Goal: Task Accomplishment & Management: Use online tool/utility

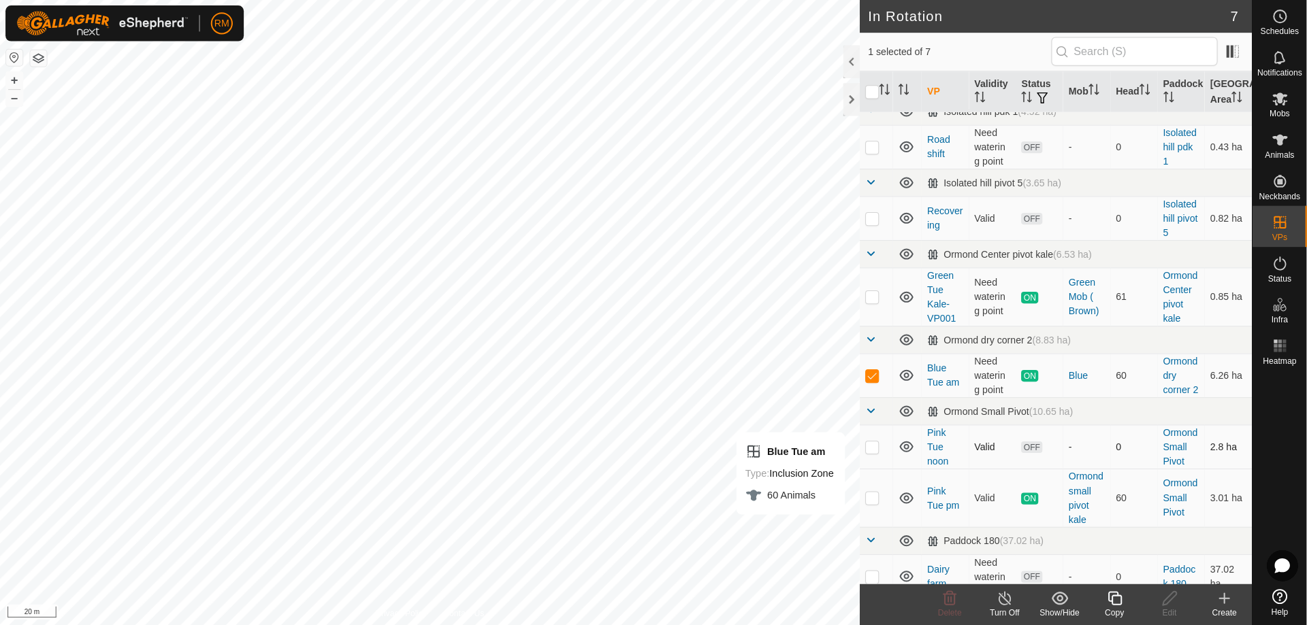
scroll to position [72, 0]
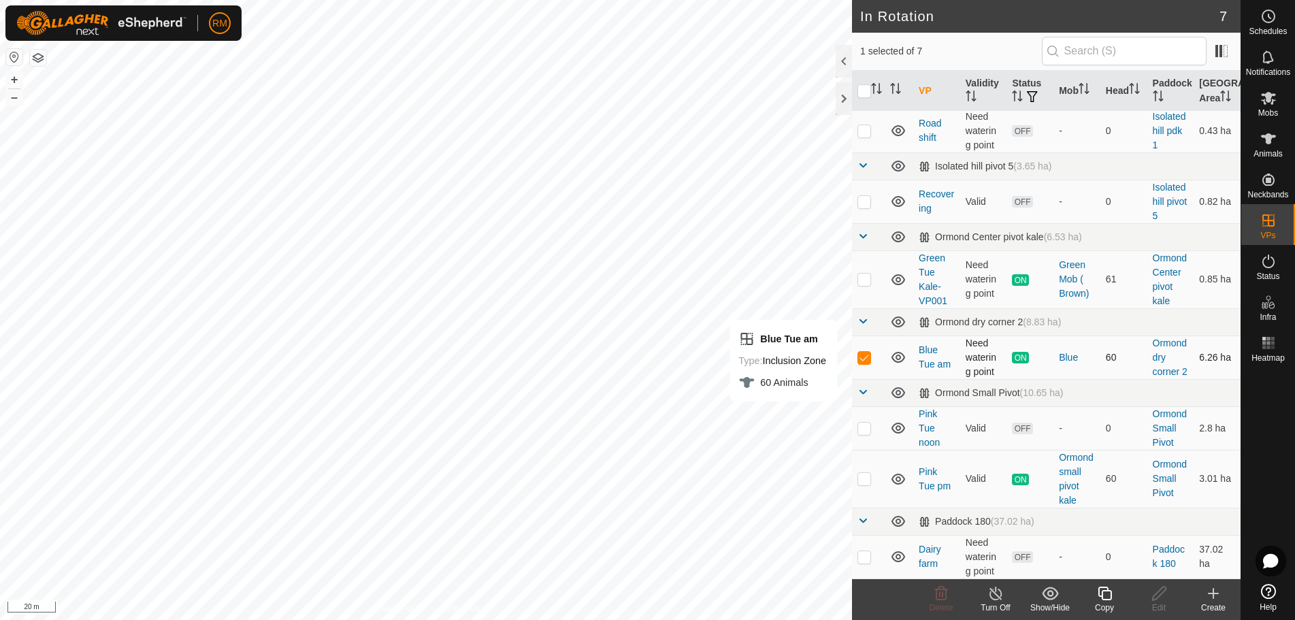
click at [864, 352] on p-checkbox at bounding box center [865, 357] width 14 height 11
checkbox input "true"
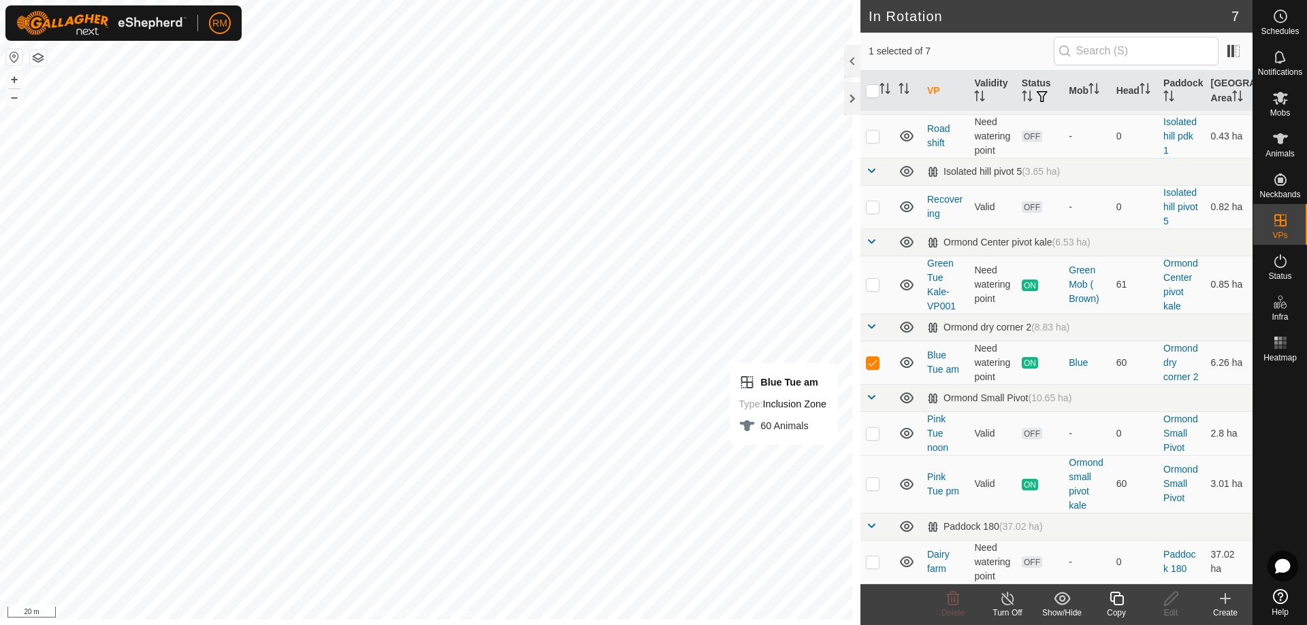
scroll to position [38, 0]
click at [1118, 603] on icon at bounding box center [1116, 599] width 17 height 16
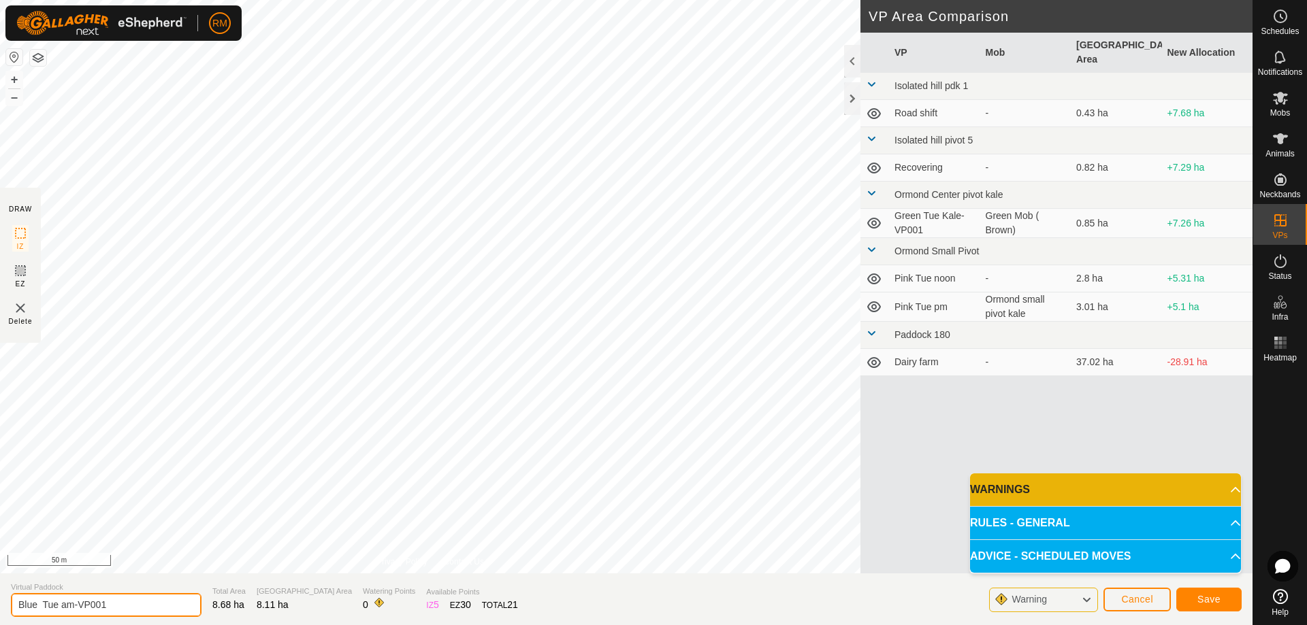
click at [61, 605] on input "Blue Tue am-VP001" at bounding box center [106, 605] width 191 height 24
type input "Blue Wed am-VP001"
click at [1205, 598] on span "Save" at bounding box center [1208, 599] width 23 height 11
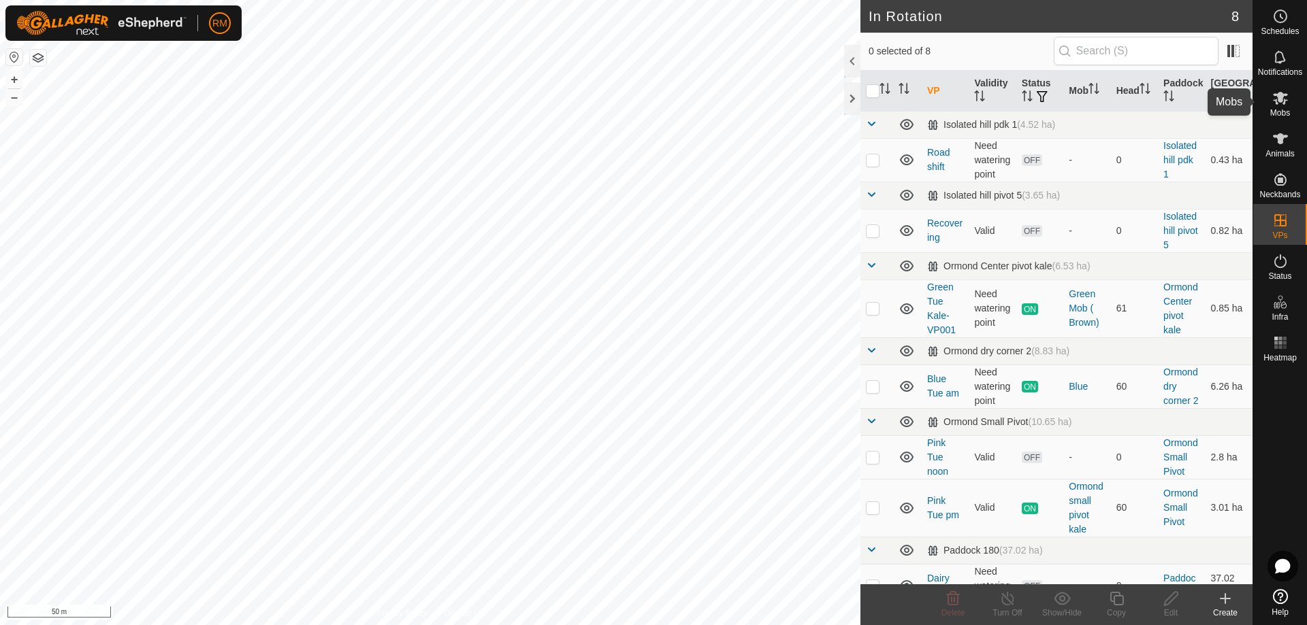
click at [1282, 96] on icon at bounding box center [1280, 98] width 15 height 13
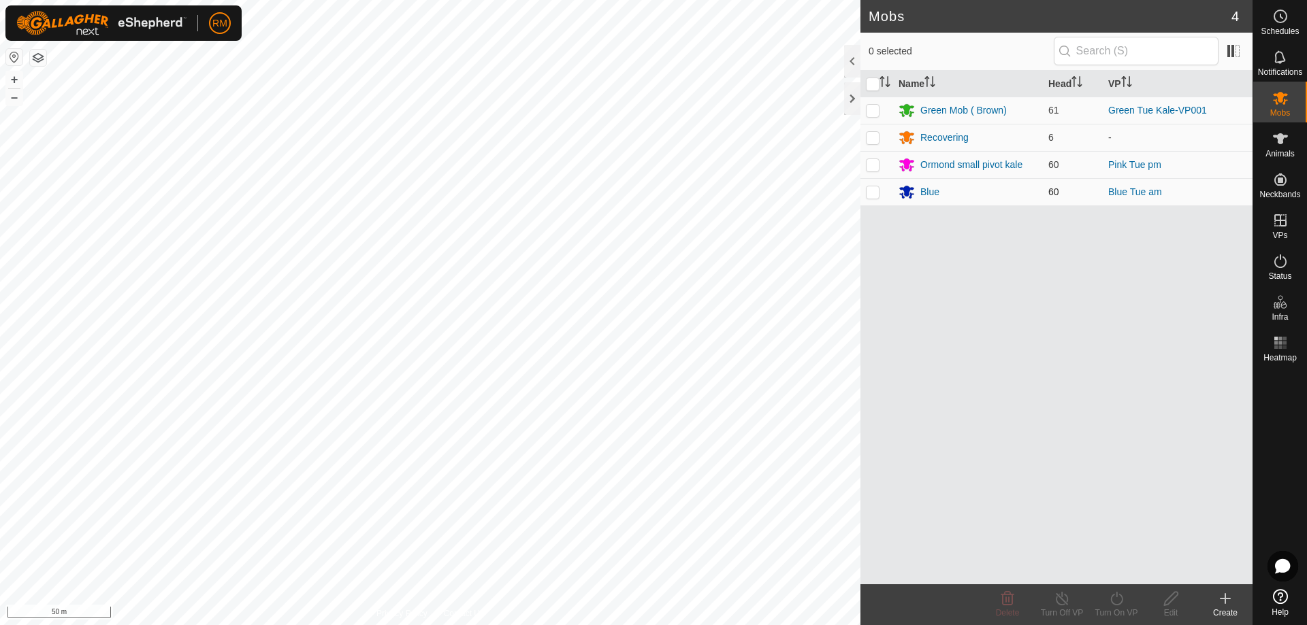
click at [873, 189] on p-checkbox at bounding box center [873, 191] width 14 height 11
checkbox input "true"
click at [1117, 598] on icon at bounding box center [1116, 599] width 17 height 16
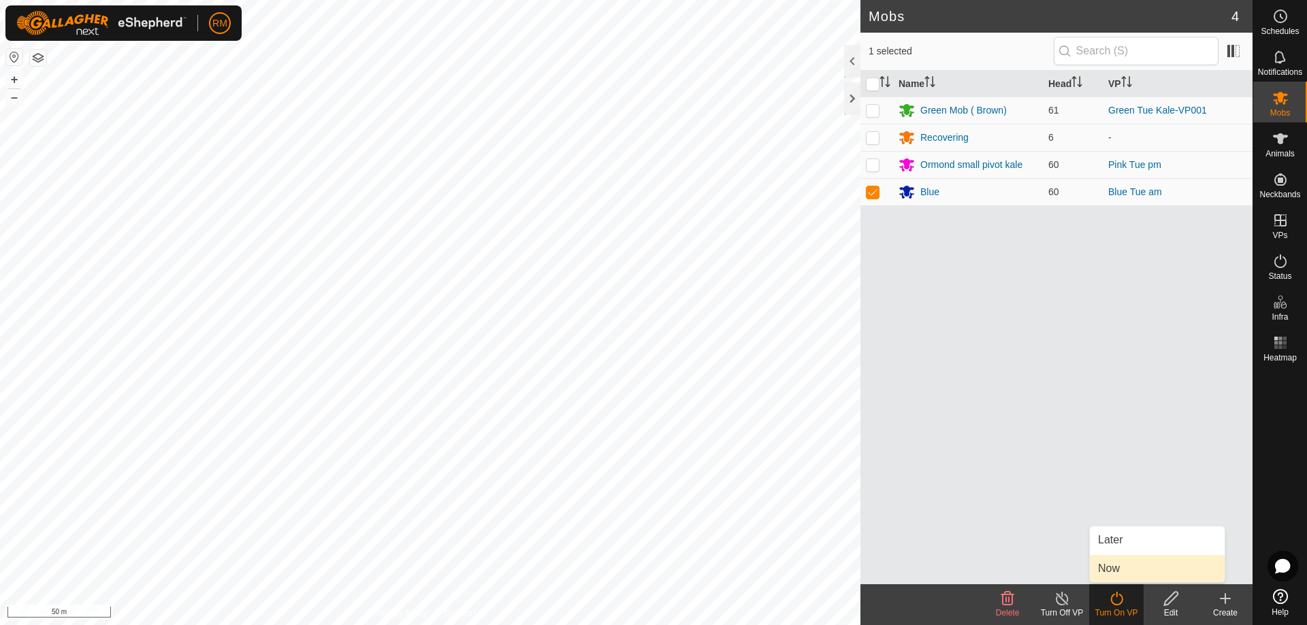
click at [1123, 568] on link "Now" at bounding box center [1157, 568] width 135 height 27
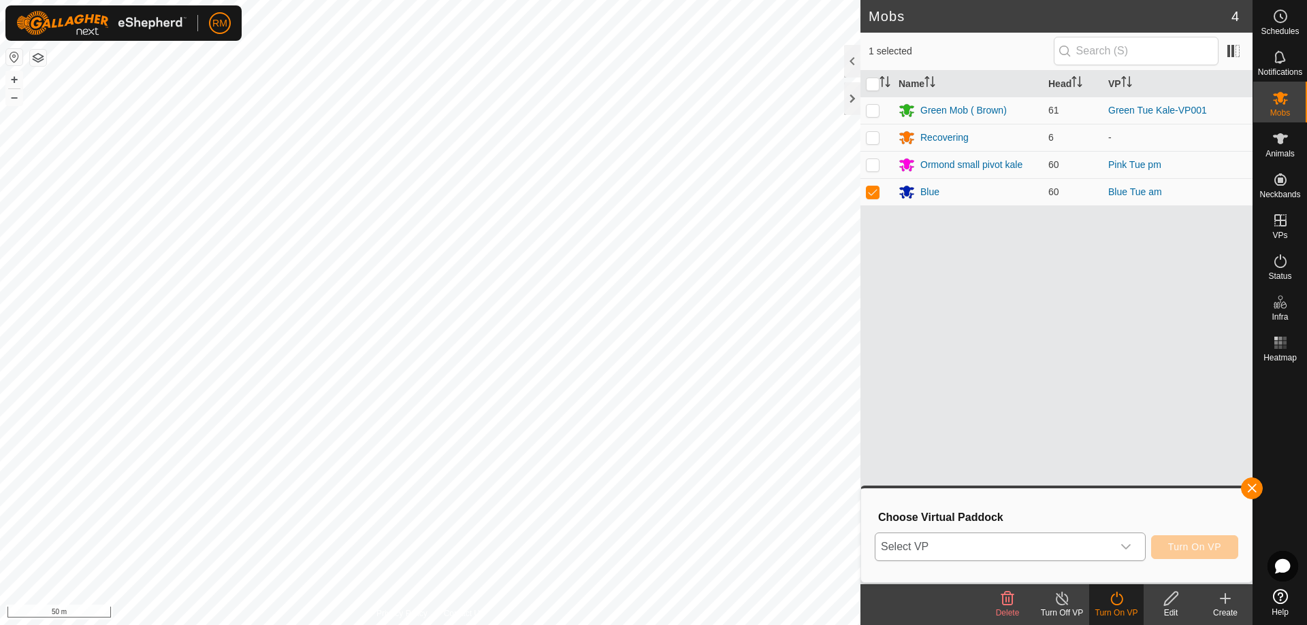
click at [1124, 546] on icon "dropdown trigger" at bounding box center [1125, 547] width 11 height 11
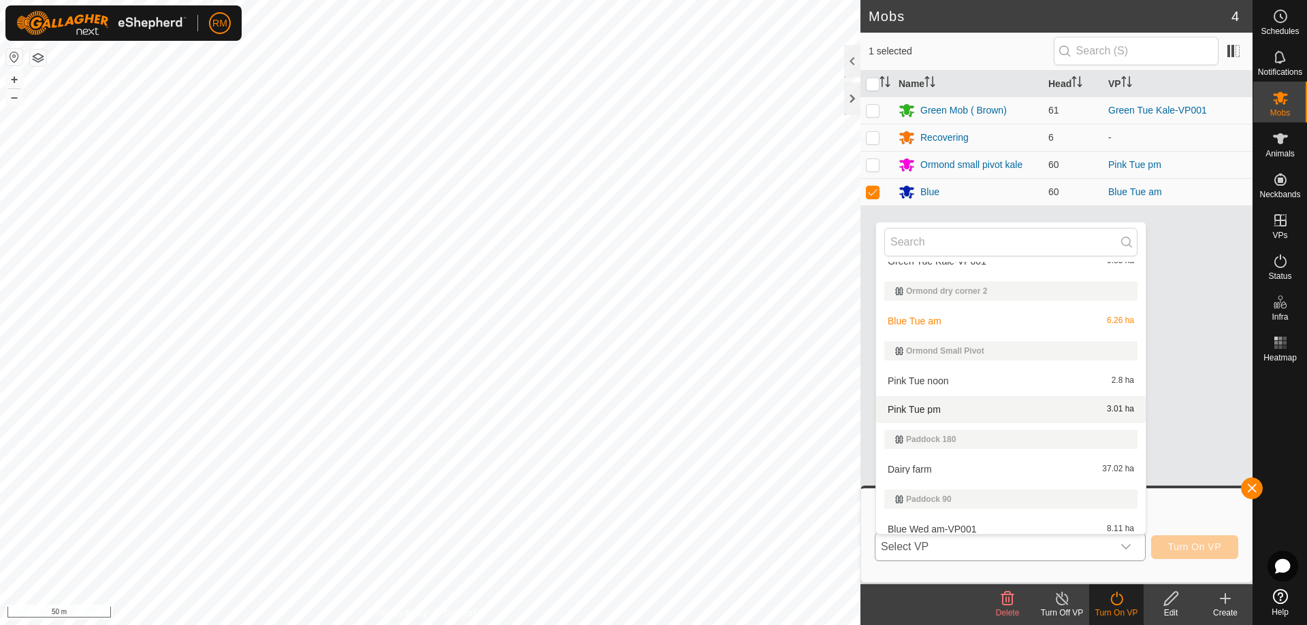
scroll to position [174, 0]
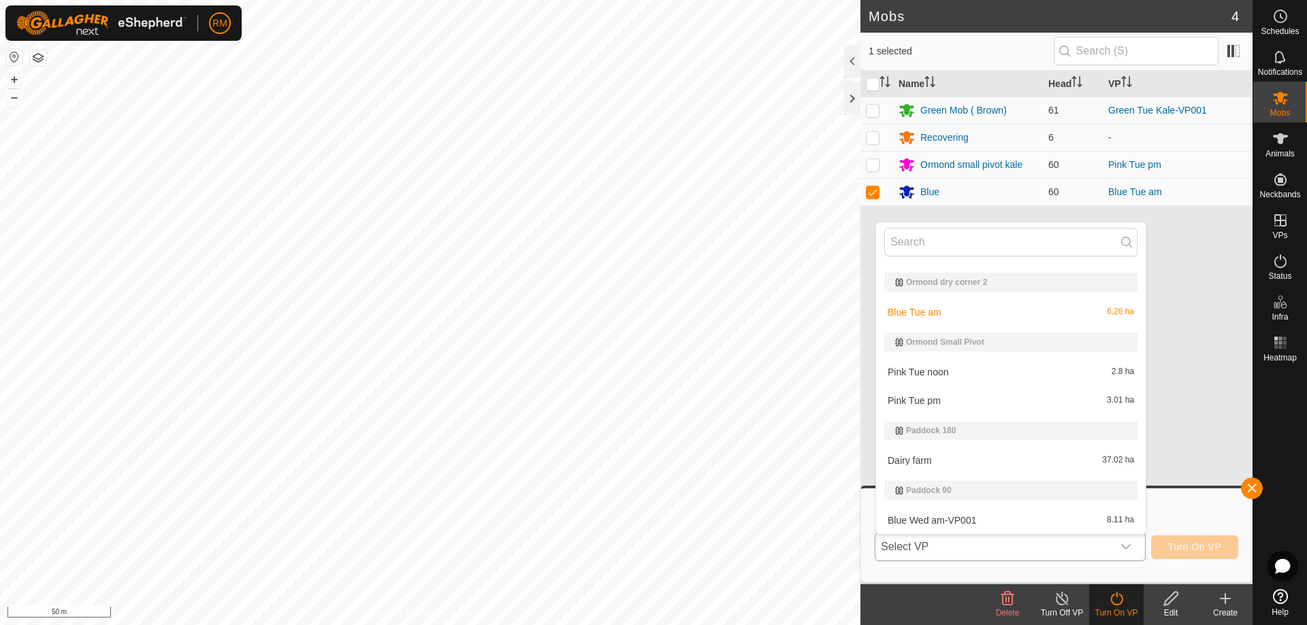
click at [941, 522] on li "Blue Wed am-VP001 8.11 ha" at bounding box center [1011, 520] width 270 height 27
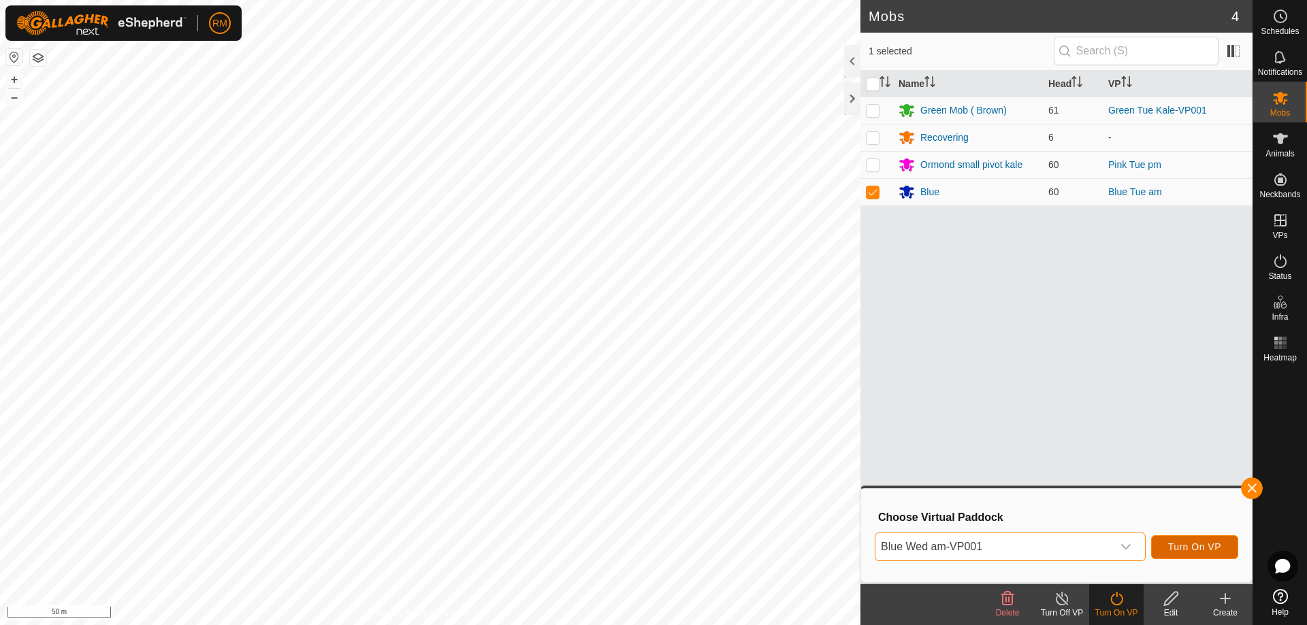
click at [1181, 545] on span "Turn On VP" at bounding box center [1194, 547] width 53 height 11
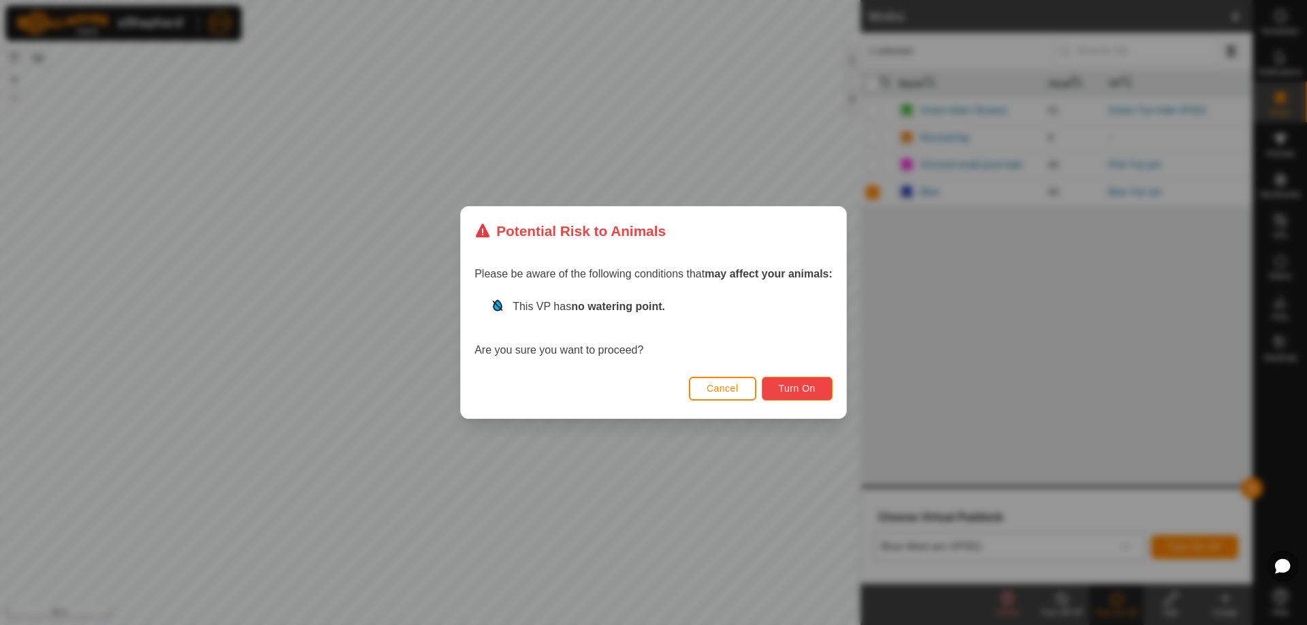
click at [795, 394] on span "Turn On" at bounding box center [797, 388] width 37 height 11
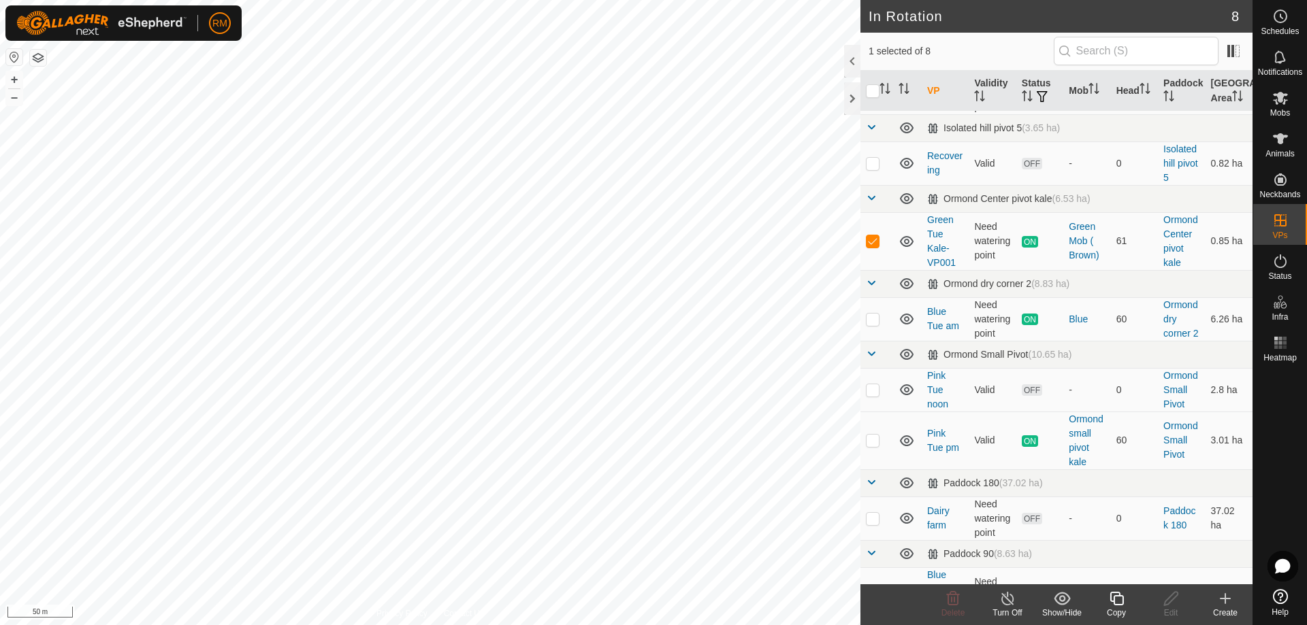
scroll to position [68, 0]
click at [1114, 598] on icon at bounding box center [1116, 599] width 14 height 14
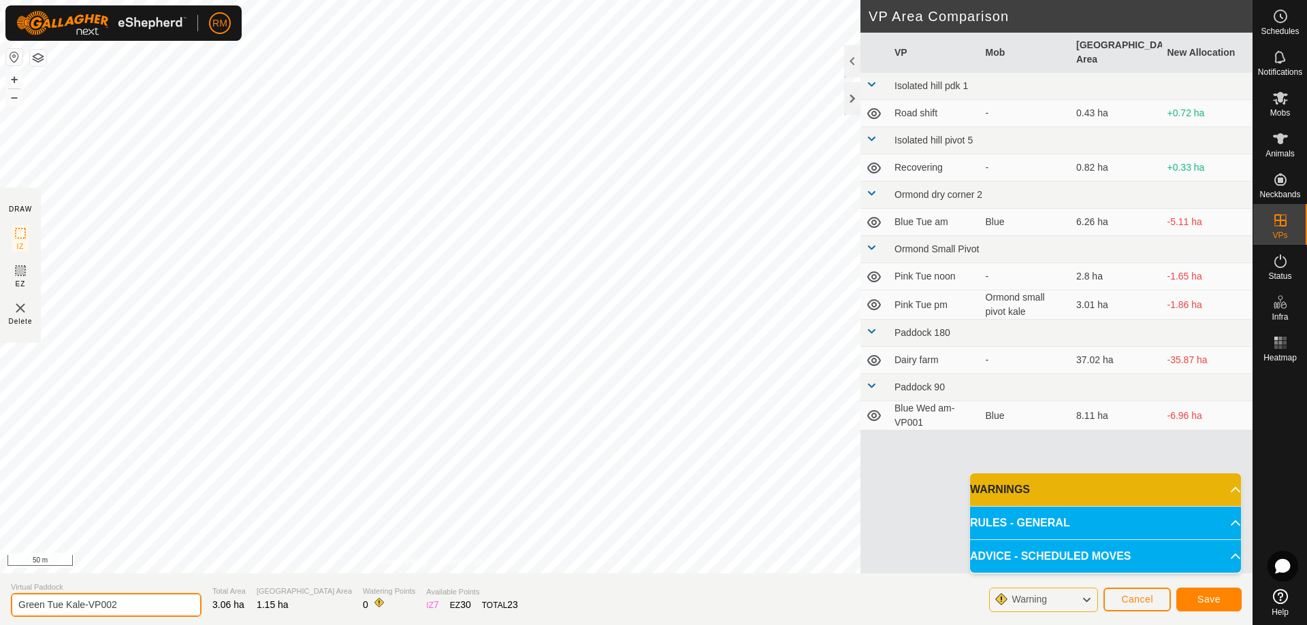
click at [61, 602] on input "Green Tue Kale-VP002" at bounding box center [106, 605] width 191 height 24
click at [85, 600] on input "Green Tue Kale-VP002" at bounding box center [106, 605] width 191 height 24
type input "Grrrn Brown top-VP002"
click at [1207, 600] on span "Save" at bounding box center [1208, 599] width 23 height 11
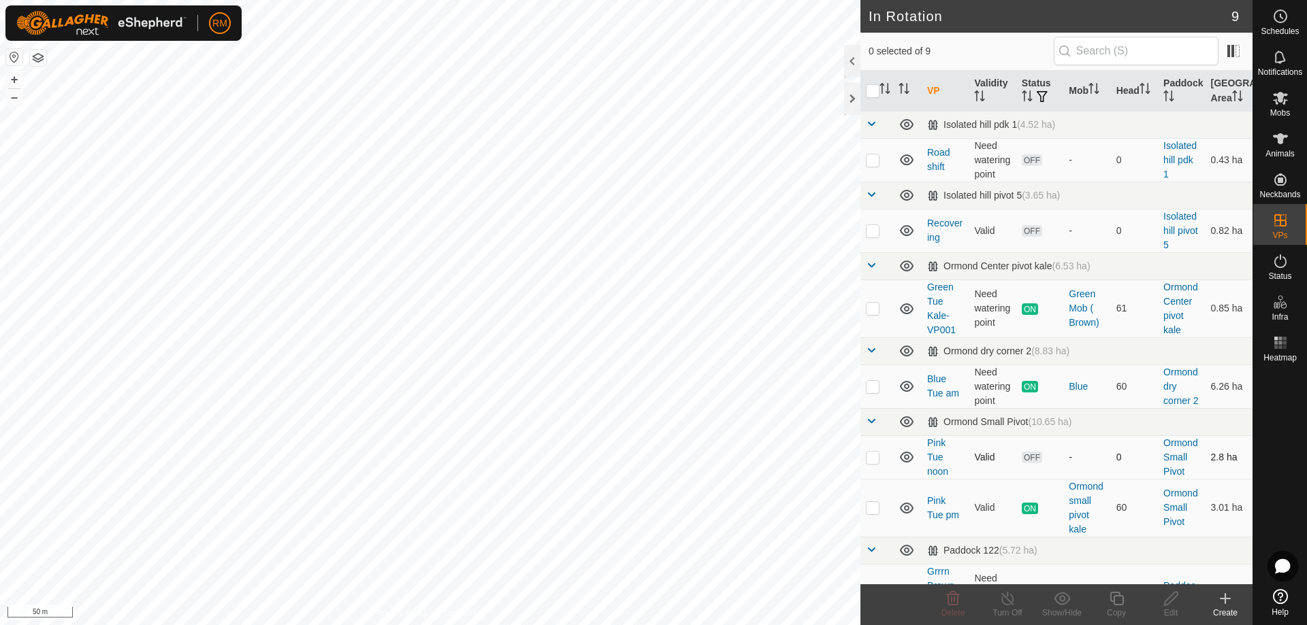
checkbox input "true"
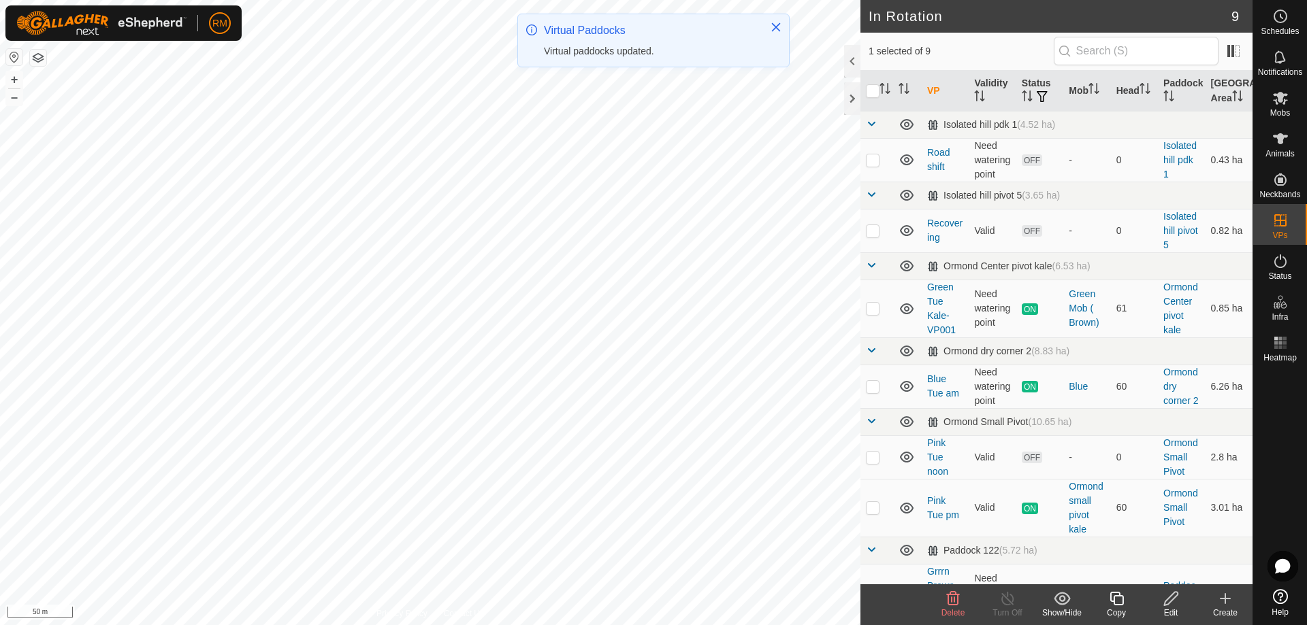
click at [1168, 600] on icon at bounding box center [1170, 599] width 17 height 16
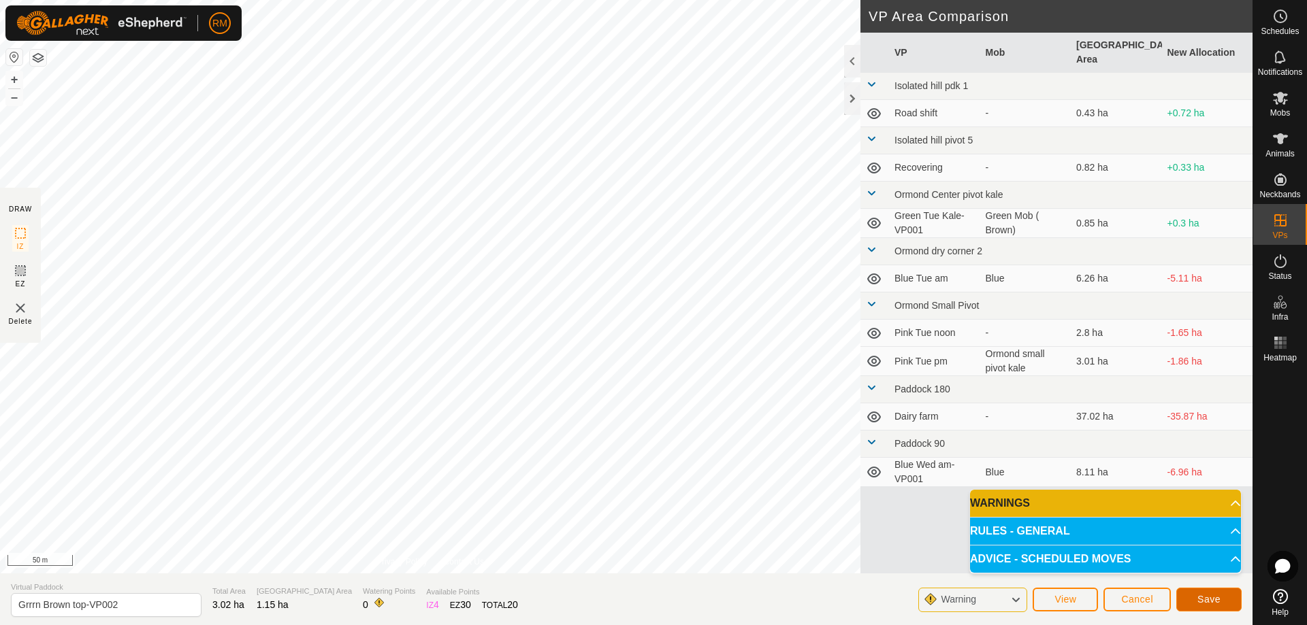
click at [1203, 602] on span "Save" at bounding box center [1208, 599] width 23 height 11
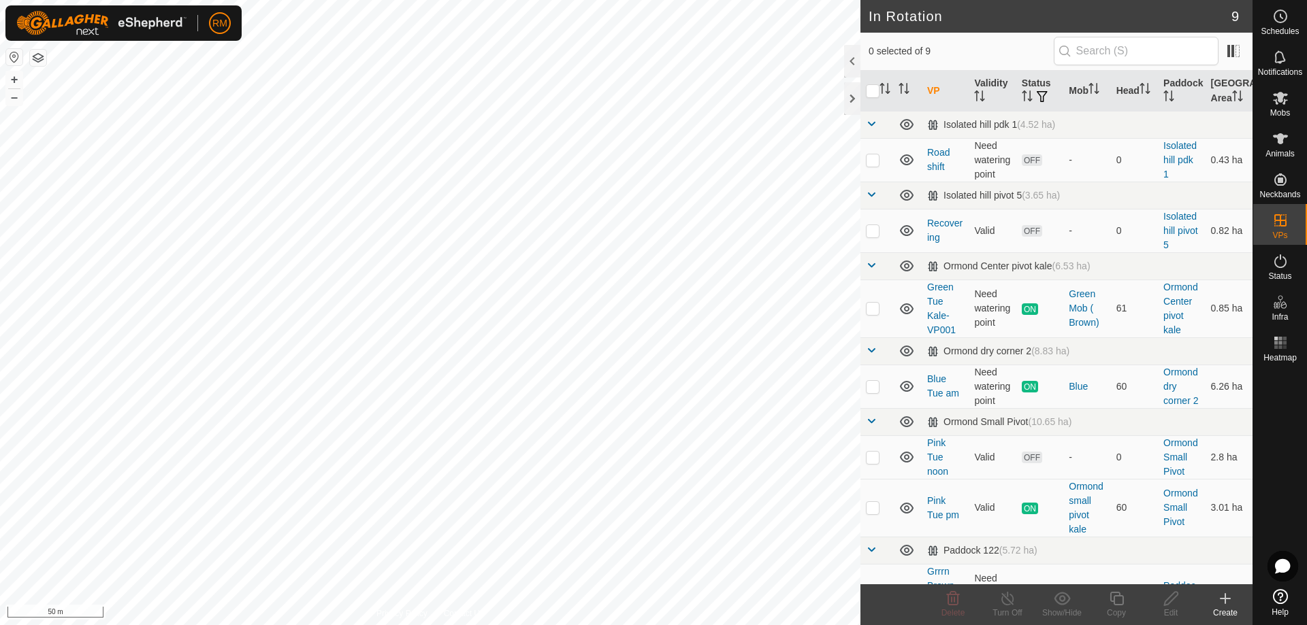
click at [1228, 604] on icon at bounding box center [1225, 599] width 16 height 16
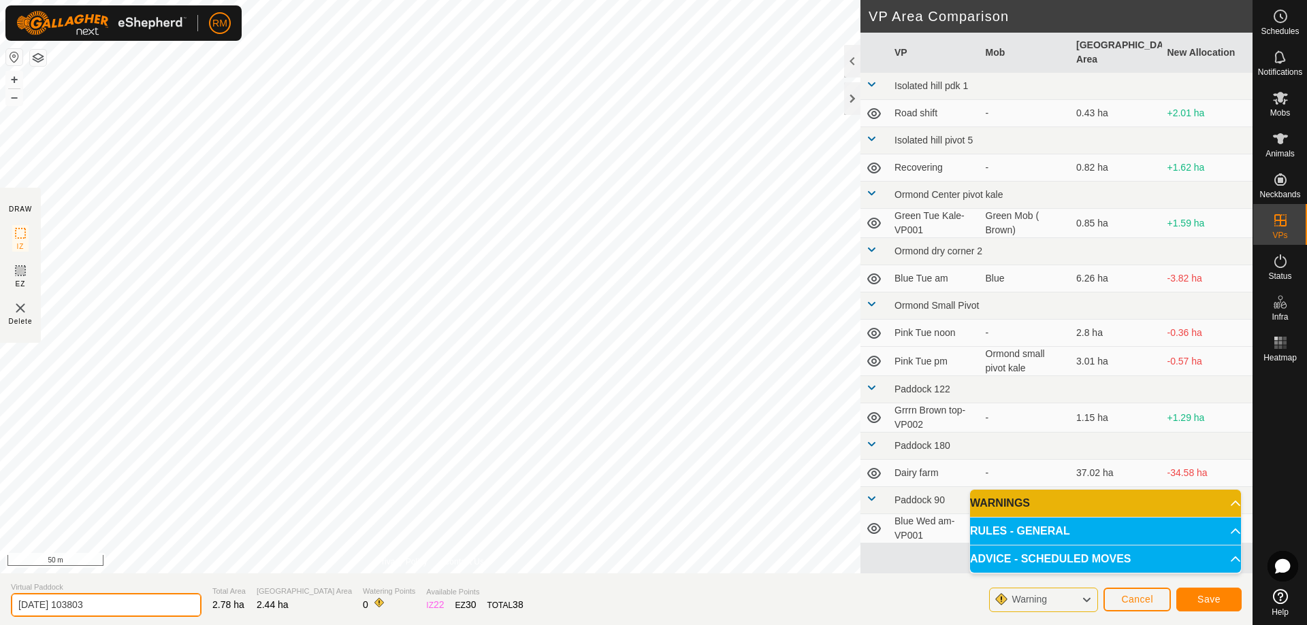
click at [110, 604] on input "[DATE] 103803" at bounding box center [106, 605] width 191 height 24
type input "2"
type input "Repeater mob"
click at [1210, 602] on span "Save" at bounding box center [1208, 599] width 23 height 11
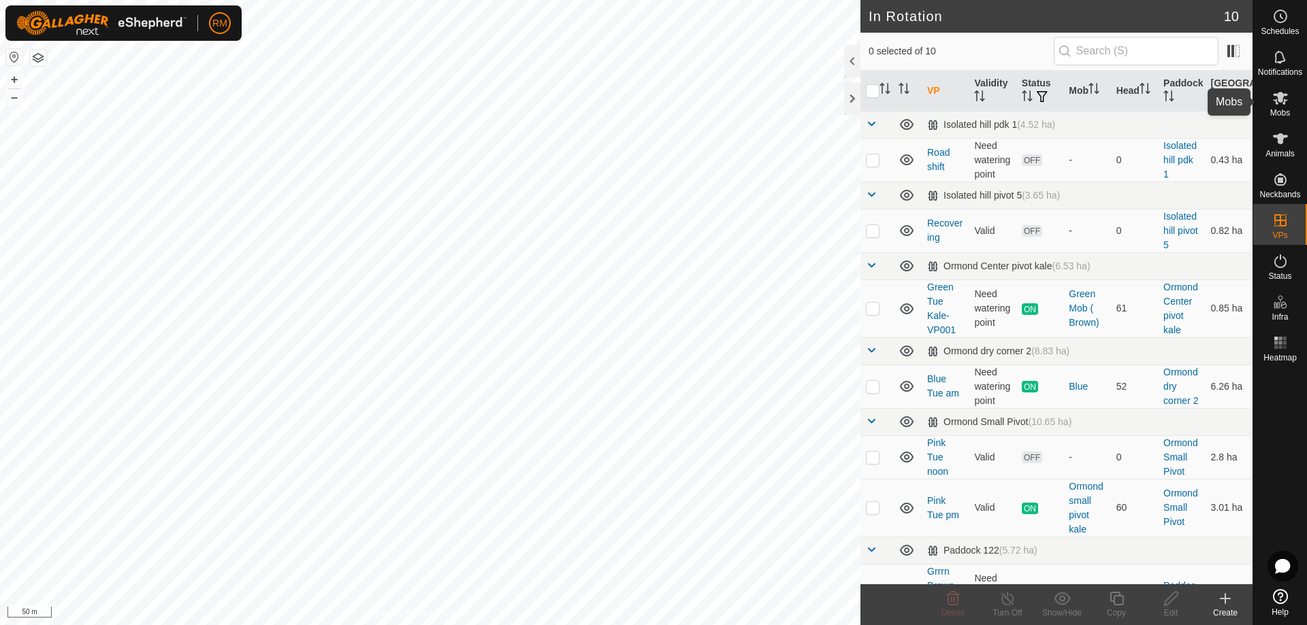
click at [1277, 105] on icon at bounding box center [1280, 98] width 16 height 16
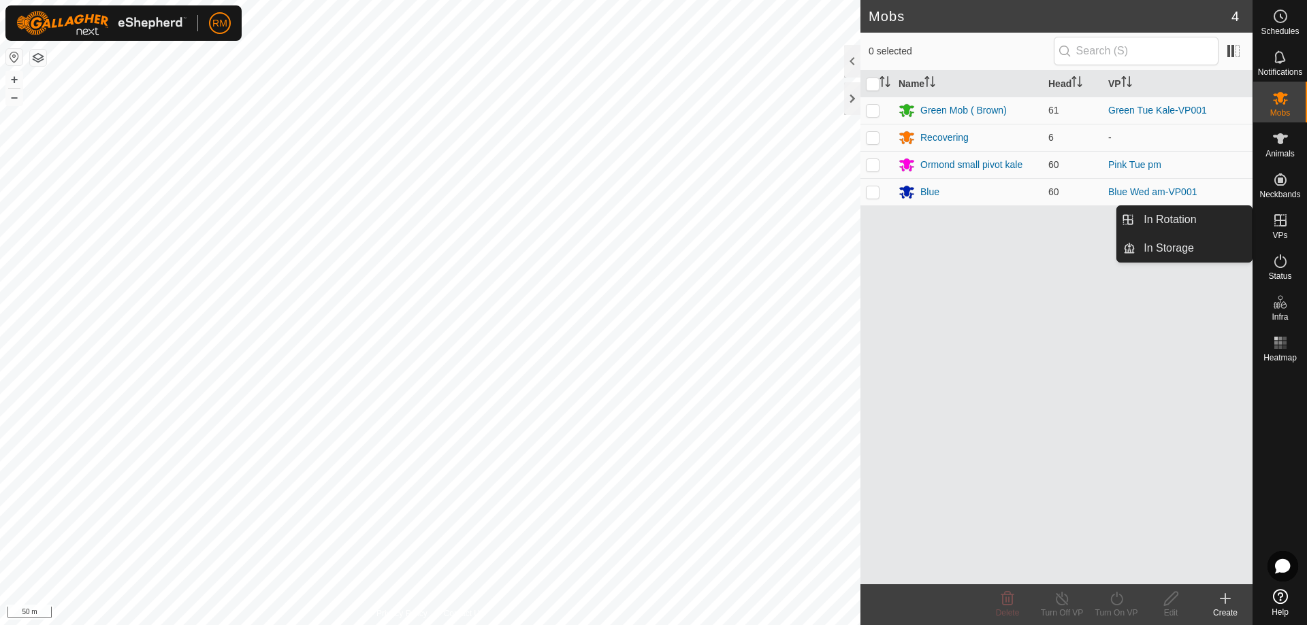
click at [1273, 224] on icon at bounding box center [1280, 220] width 16 height 16
click at [1171, 218] on link "In Rotation" at bounding box center [1193, 219] width 116 height 27
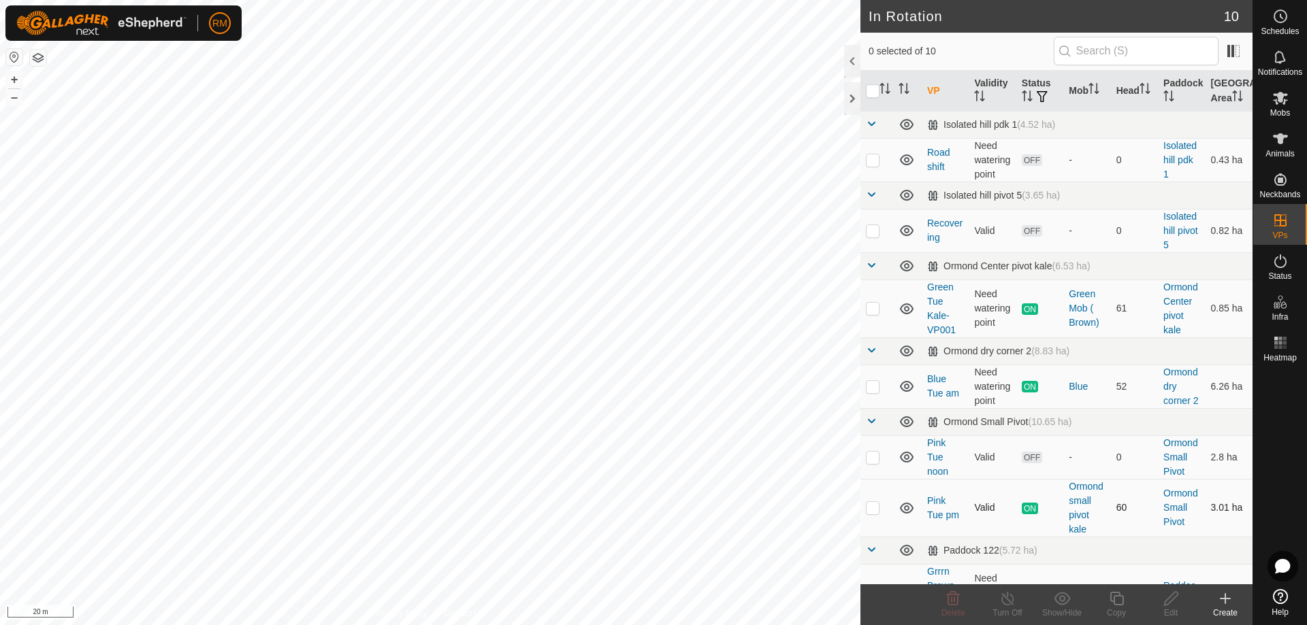
checkbox input "true"
click at [1117, 600] on icon at bounding box center [1116, 599] width 17 height 16
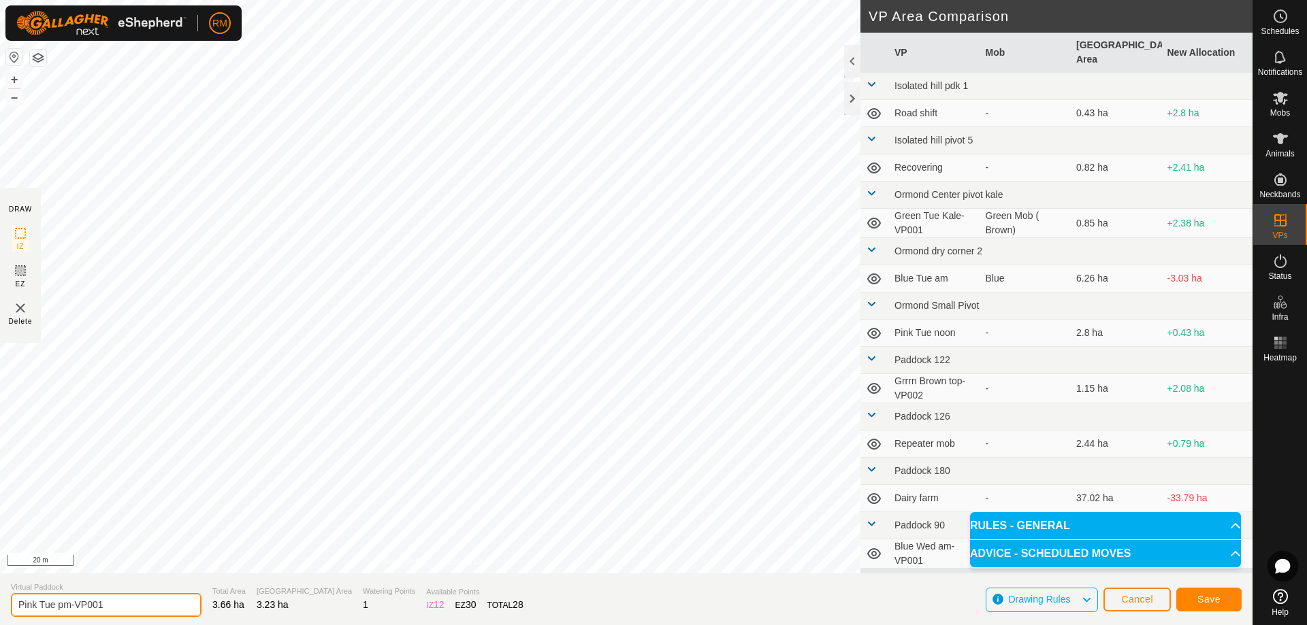
click at [55, 606] on input "Pink Tue pm-VP001" at bounding box center [106, 605] width 191 height 24
click at [63, 605] on input "Pink T pm-VP001" at bounding box center [106, 605] width 191 height 24
drag, startPoint x: 108, startPoint y: 605, endPoint x: 101, endPoint y: 606, distance: 6.8
click at [107, 605] on input "Pink We amVP001" at bounding box center [106, 605] width 191 height 24
type input "Pink We am"
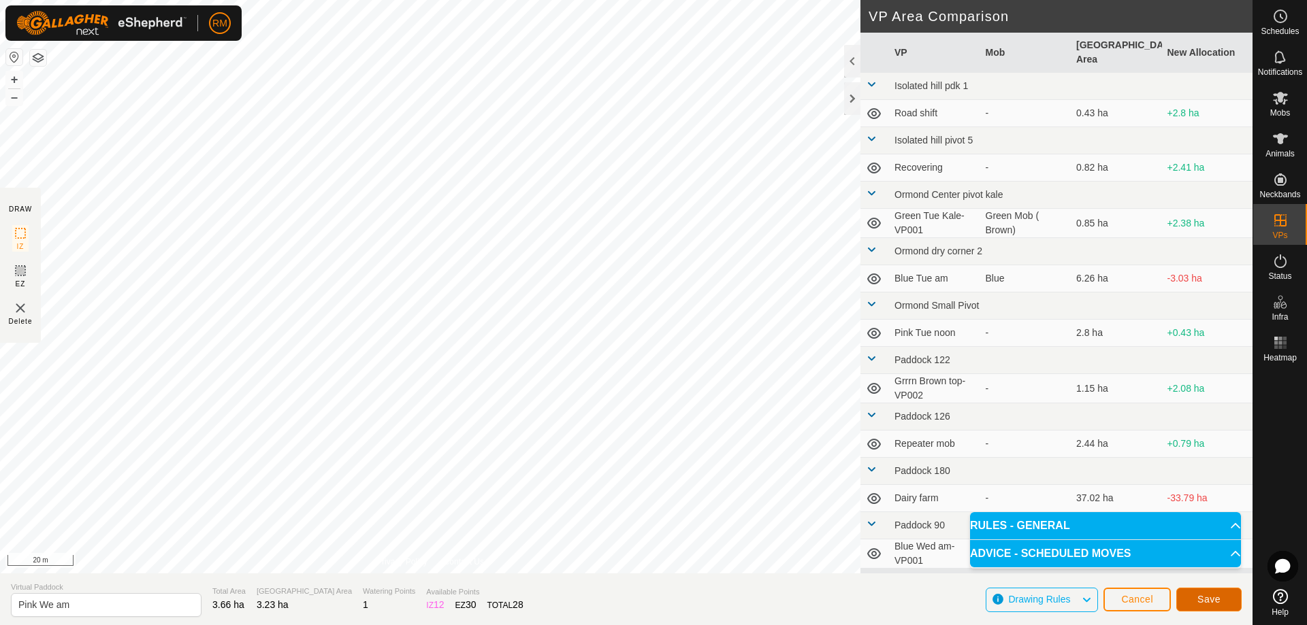
click at [1205, 598] on span "Save" at bounding box center [1208, 599] width 23 height 11
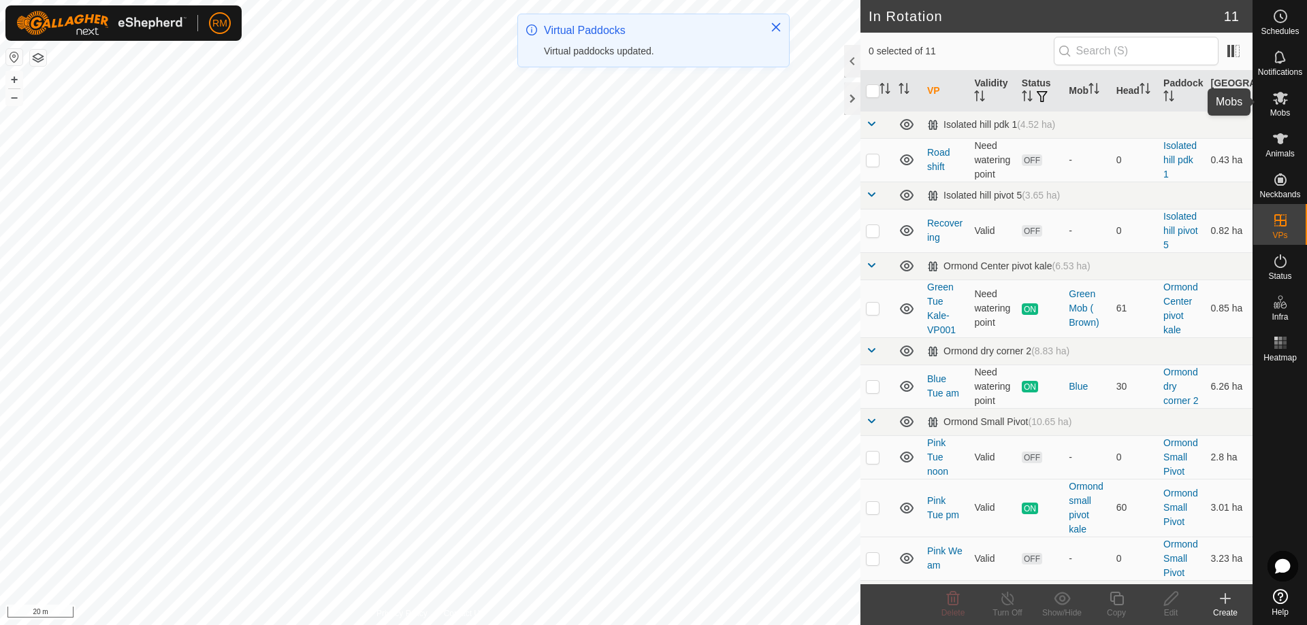
click at [1284, 102] on icon at bounding box center [1280, 98] width 15 height 13
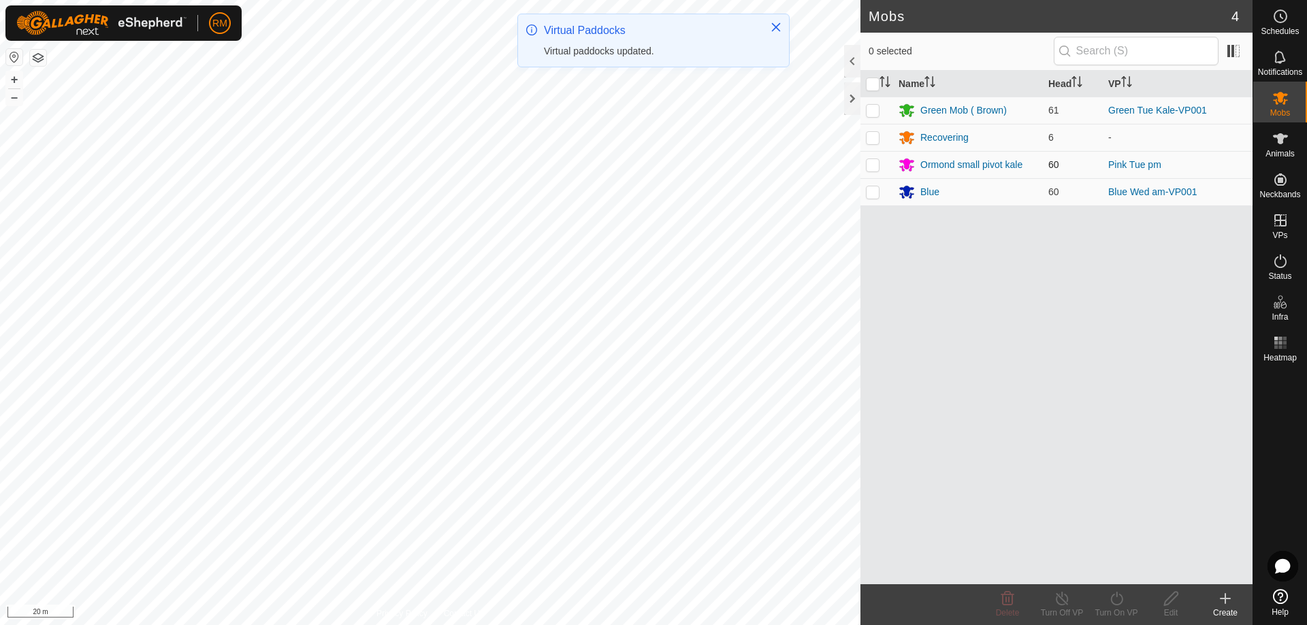
click at [876, 165] on p-checkbox at bounding box center [873, 164] width 14 height 11
checkbox input "true"
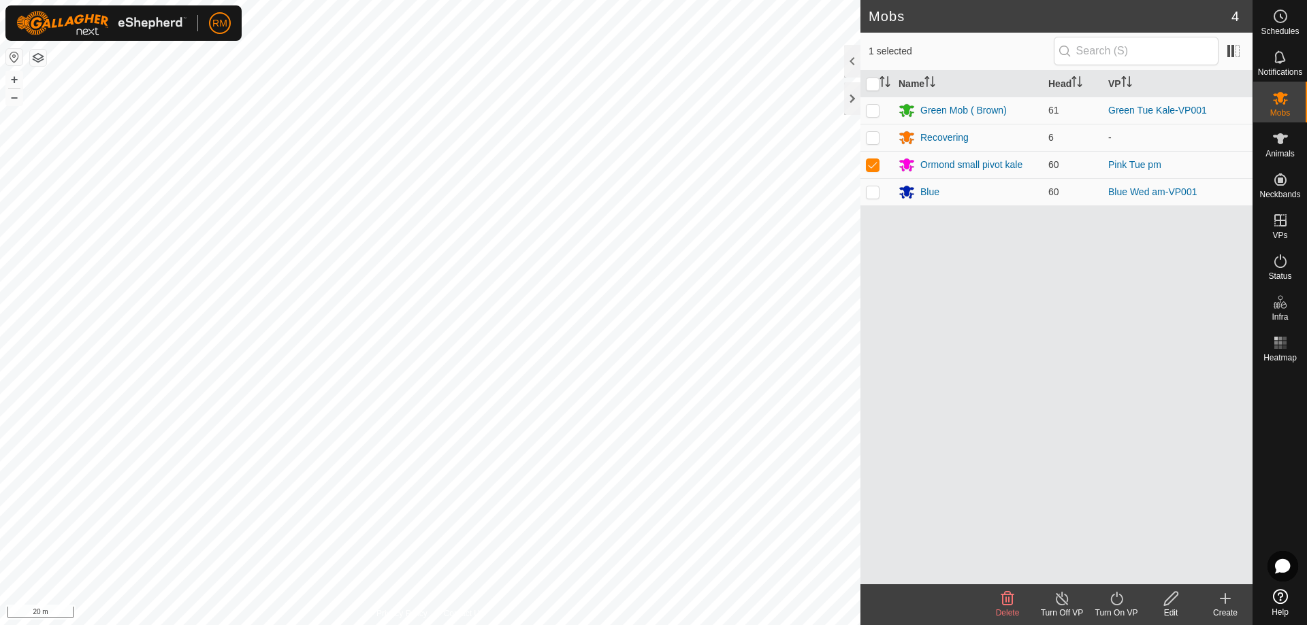
click at [1117, 605] on icon at bounding box center [1116, 599] width 12 height 14
click at [1125, 570] on link "Now" at bounding box center [1157, 568] width 135 height 27
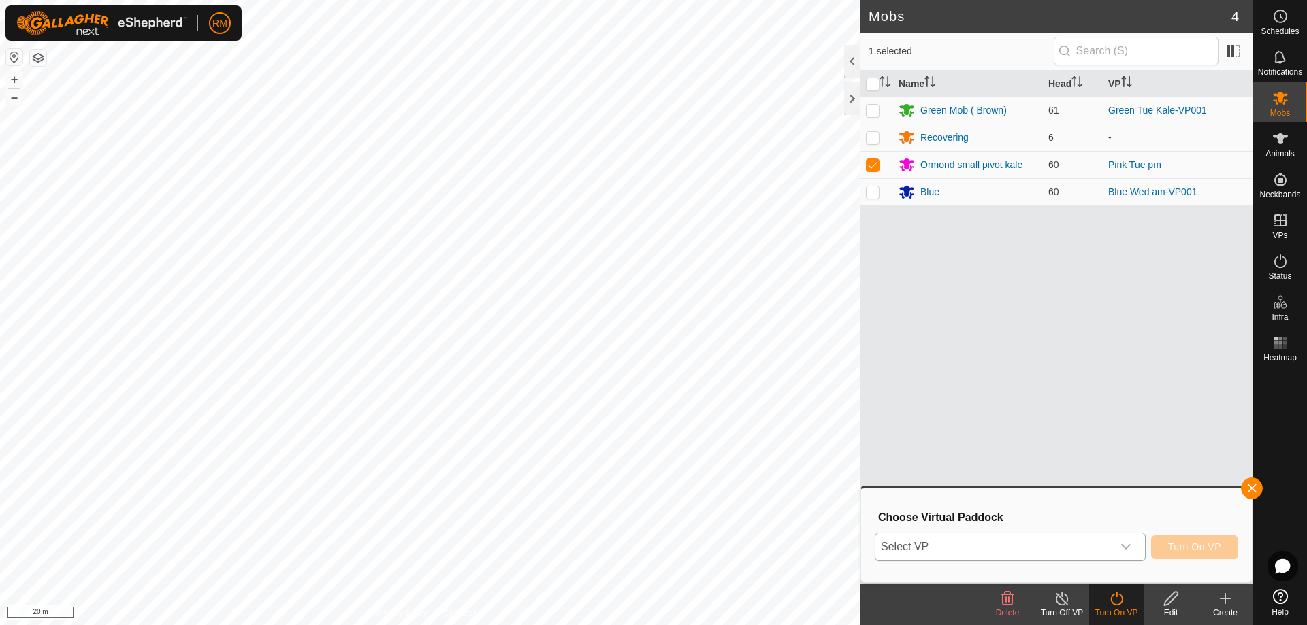
click at [1127, 549] on icon "dropdown trigger" at bounding box center [1125, 547] width 11 height 11
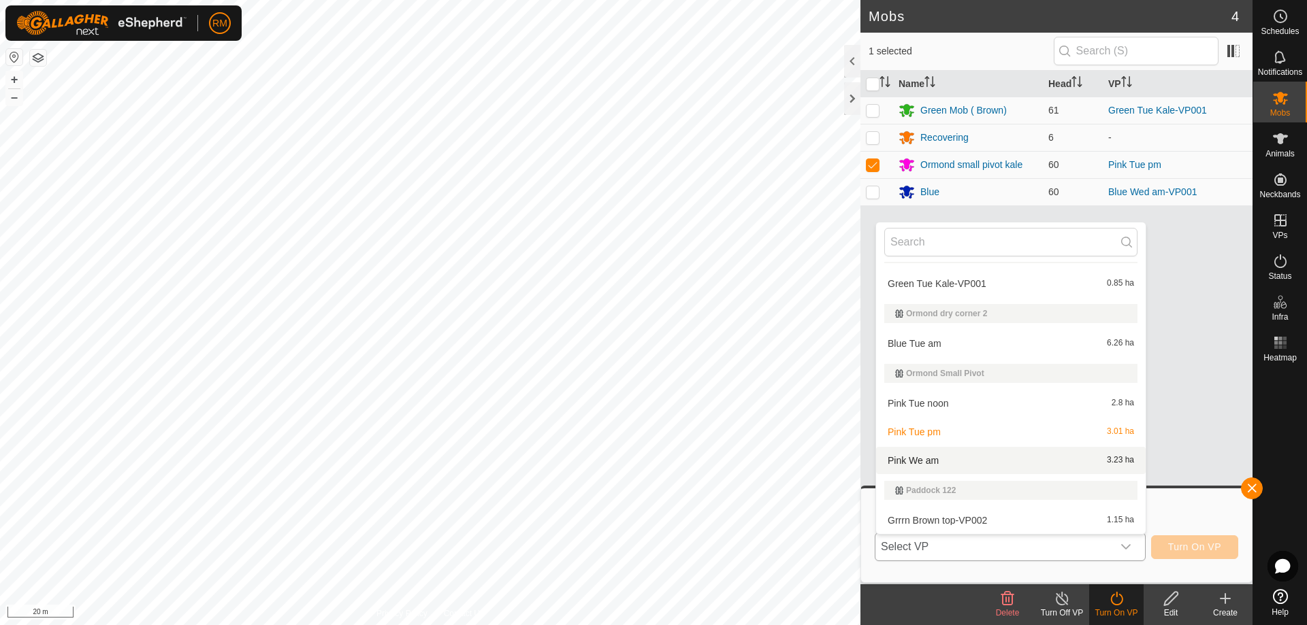
scroll to position [142, 0]
click at [928, 461] on li "Pink We am 3.23 ha" at bounding box center [1011, 461] width 270 height 27
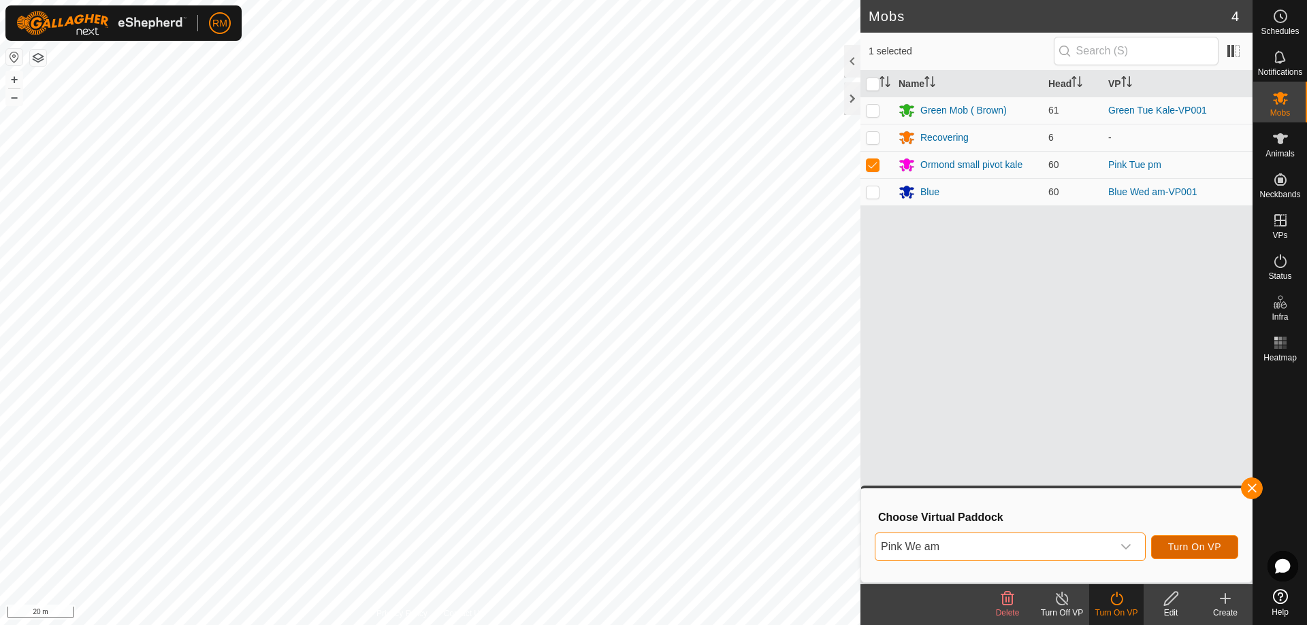
click at [1199, 549] on span "Turn On VP" at bounding box center [1194, 547] width 53 height 11
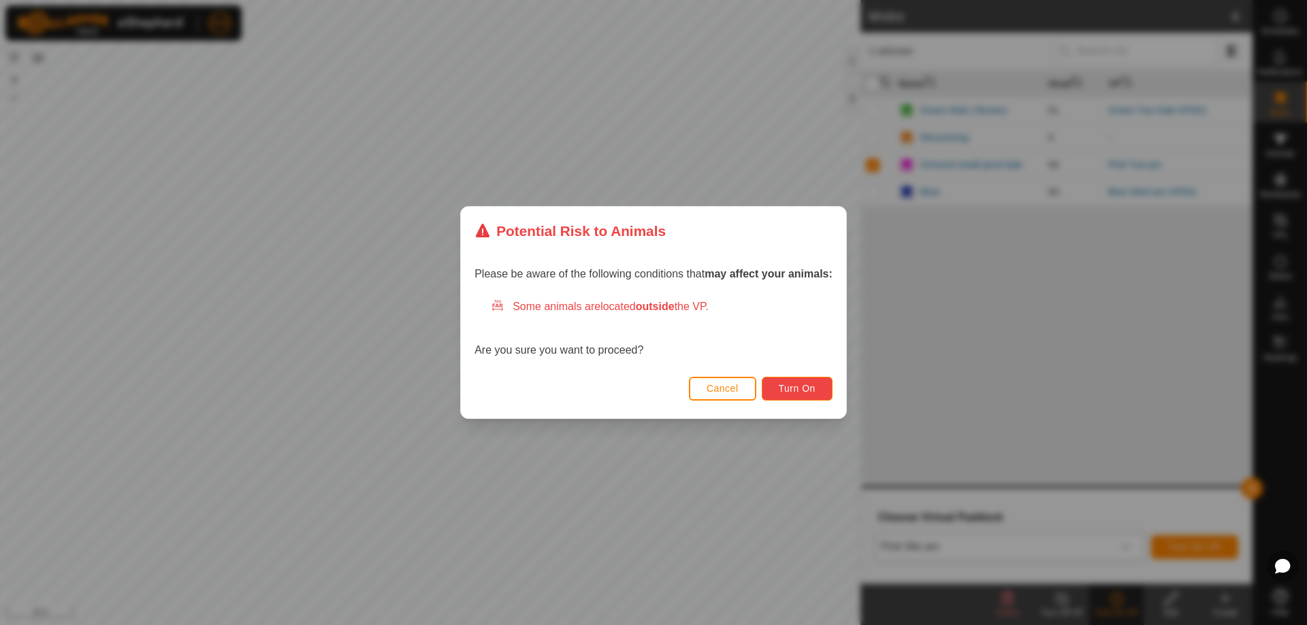
click at [785, 387] on span "Turn On" at bounding box center [797, 388] width 37 height 11
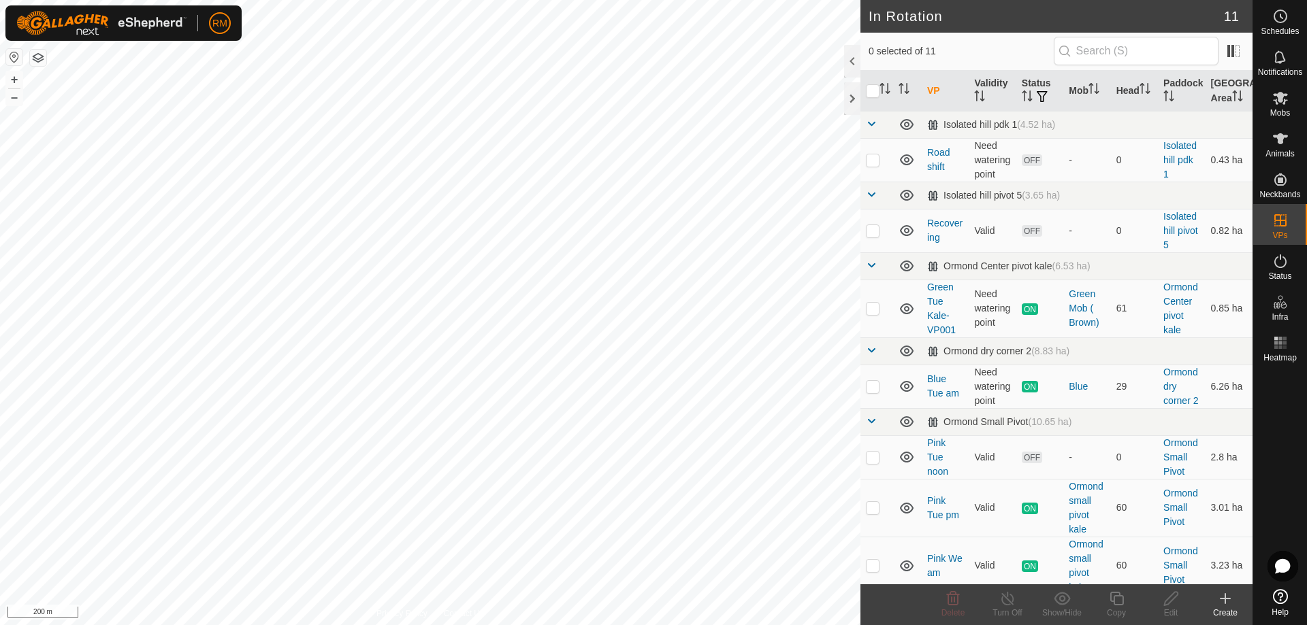
checkbox input "true"
click at [1280, 98] on icon at bounding box center [1280, 98] width 15 height 13
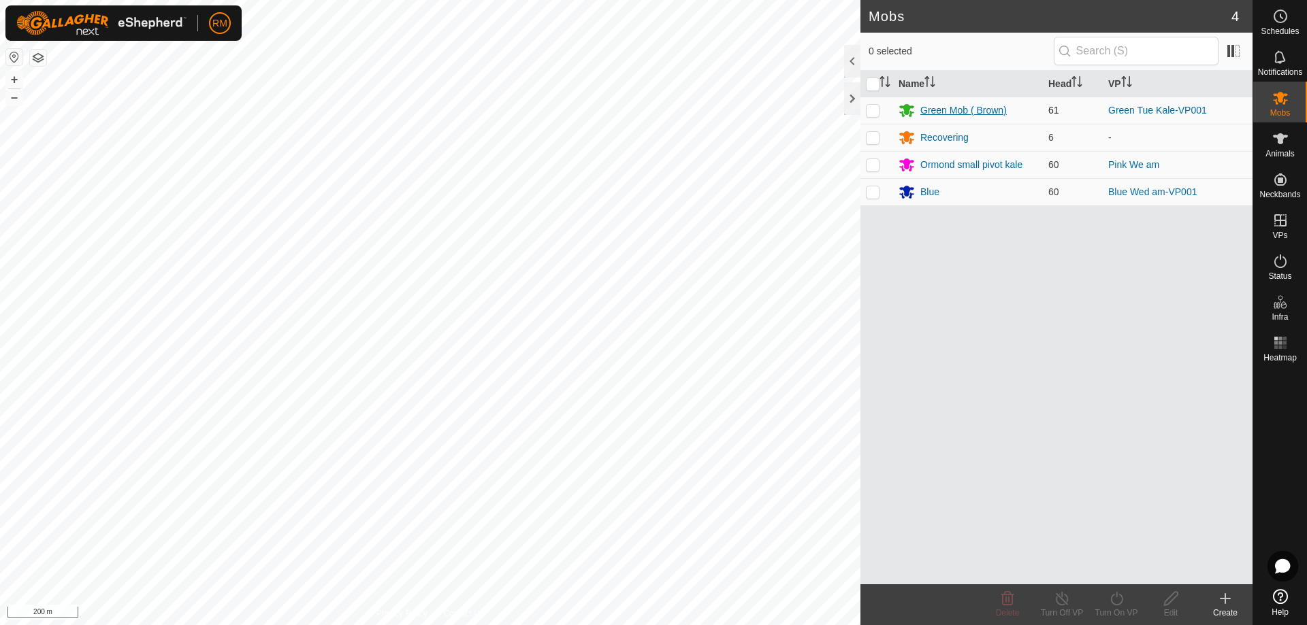
click at [926, 109] on div "Green Mob ( Brown)" at bounding box center [963, 110] width 86 height 14
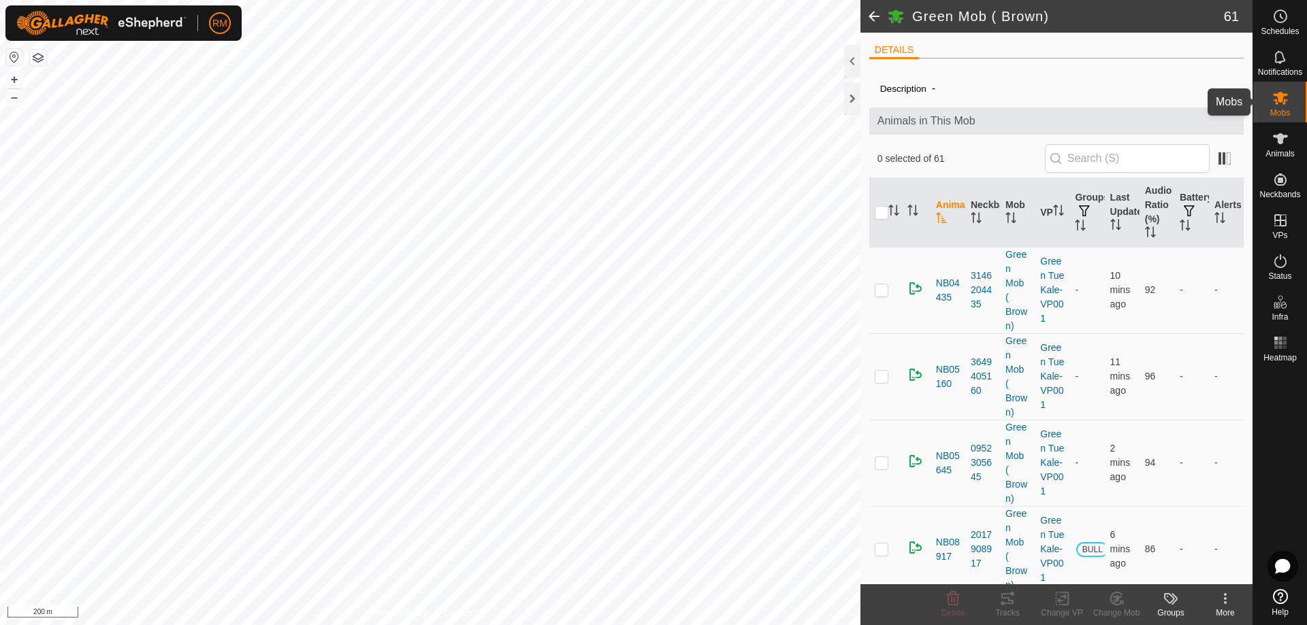
click at [1285, 101] on icon at bounding box center [1280, 98] width 15 height 13
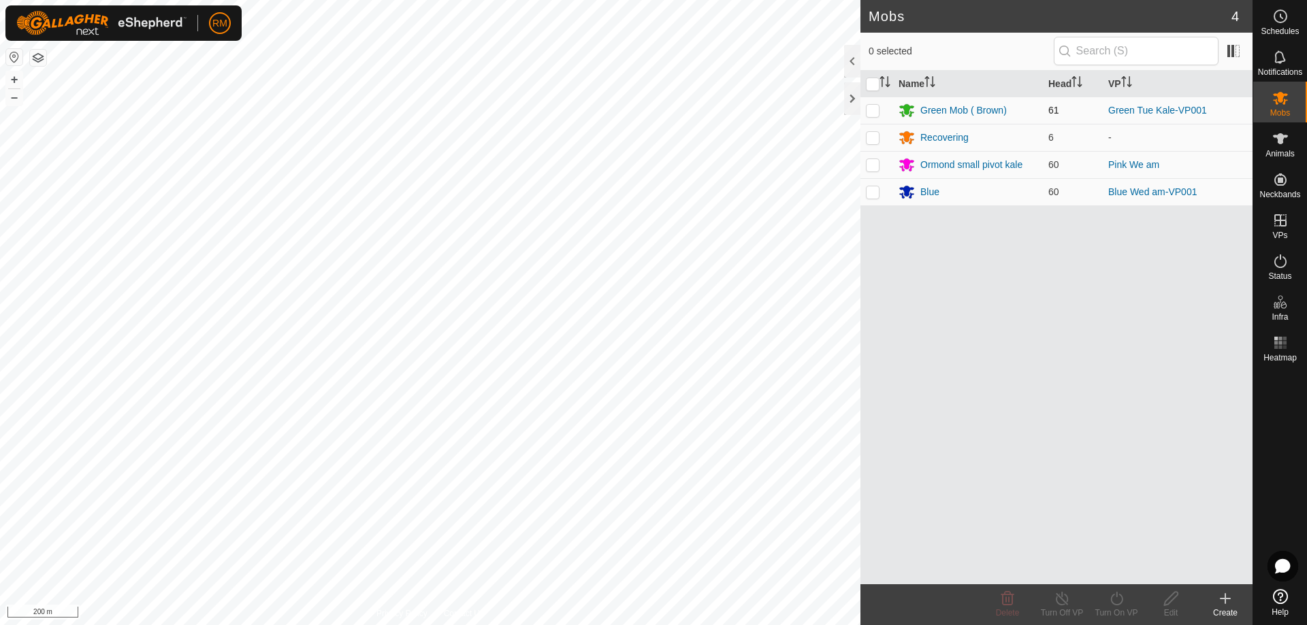
click at [875, 110] on p-checkbox at bounding box center [873, 110] width 14 height 11
checkbox input "true"
click at [1114, 596] on icon at bounding box center [1116, 599] width 17 height 16
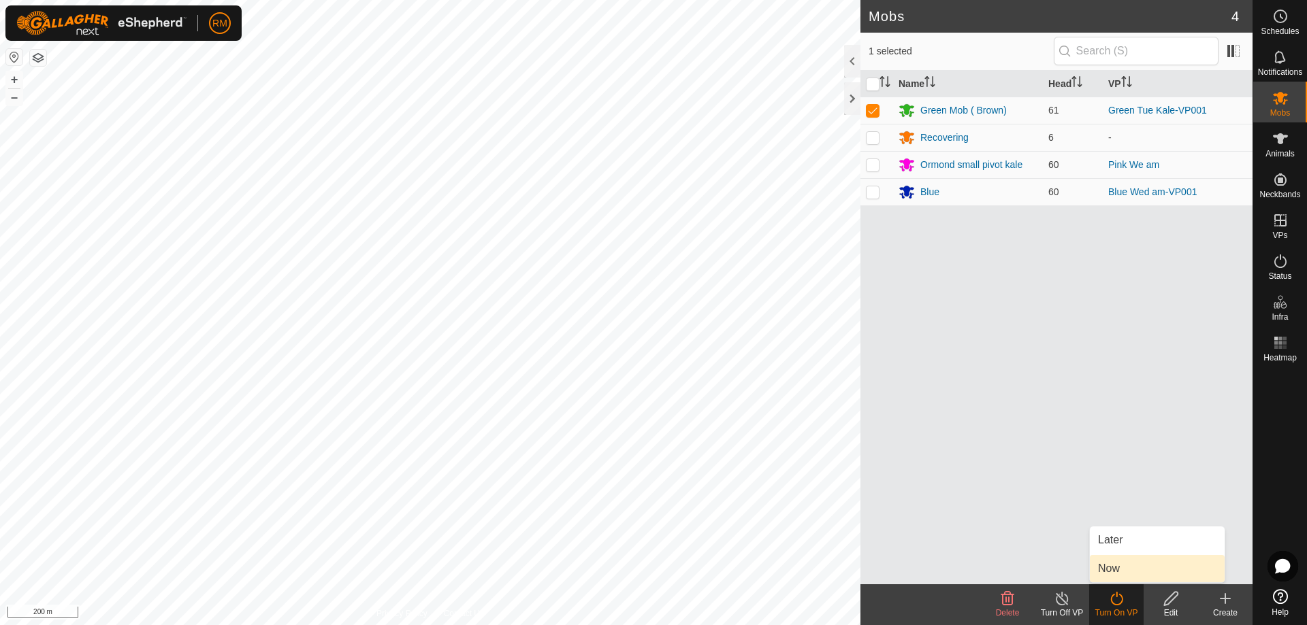
click at [1130, 568] on link "Now" at bounding box center [1157, 568] width 135 height 27
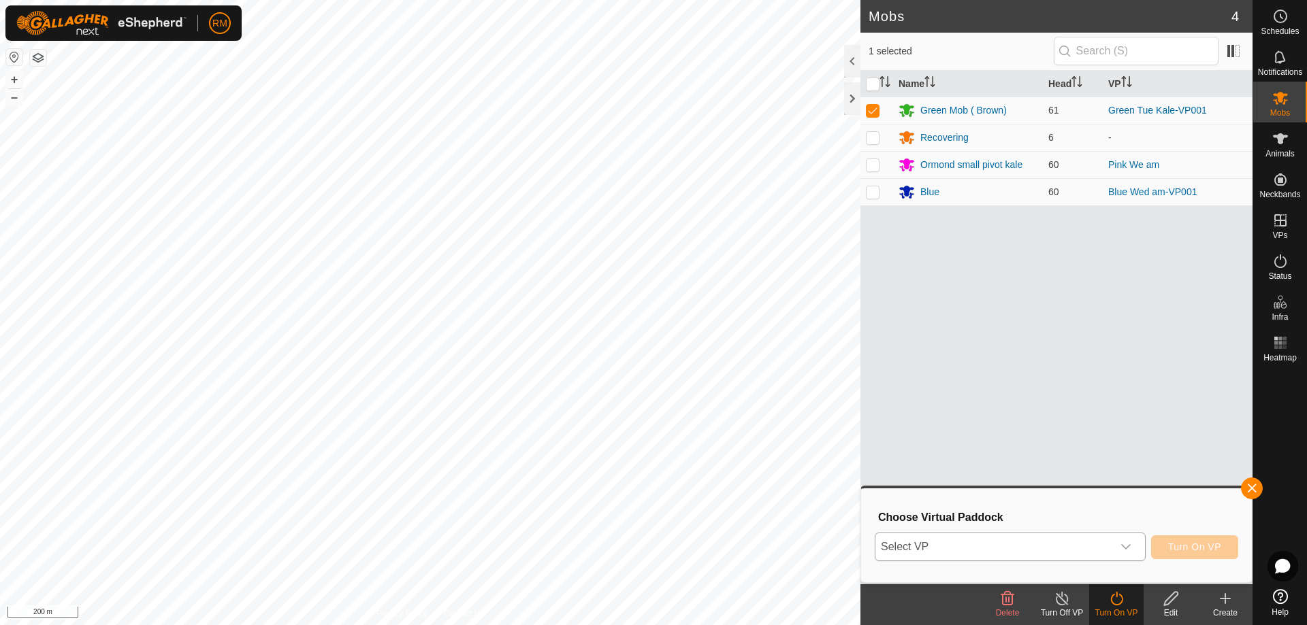
click at [1128, 546] on icon "dropdown trigger" at bounding box center [1126, 546] width 10 height 5
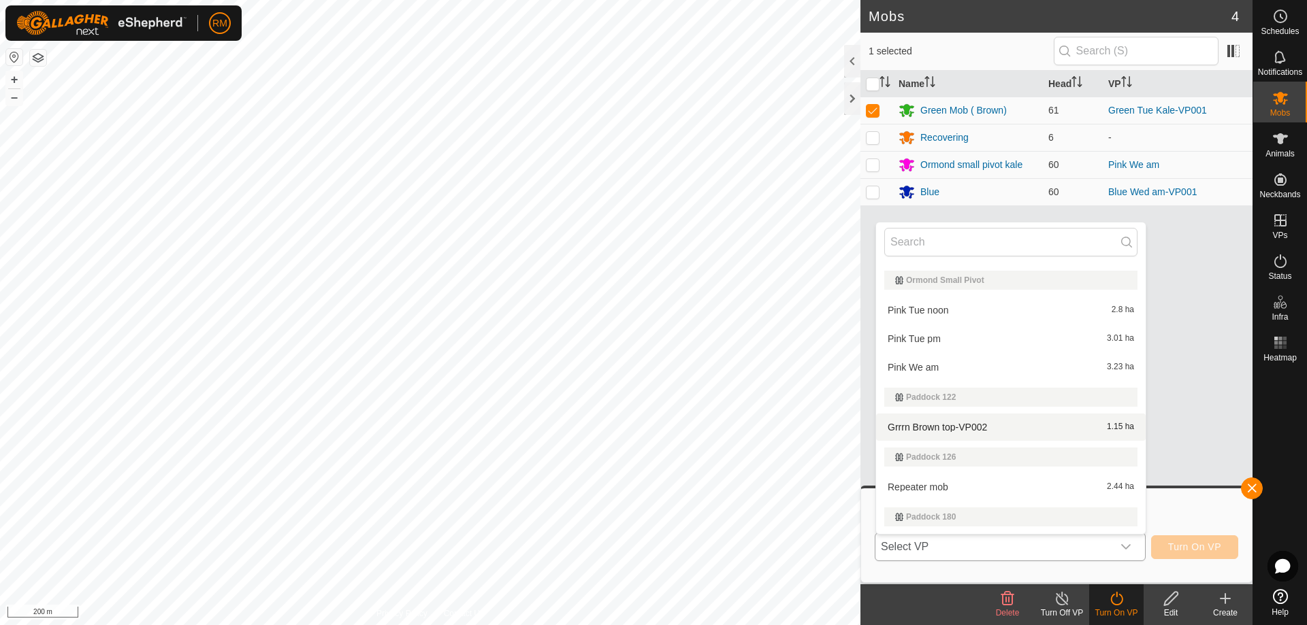
scroll to position [235, 0]
click at [925, 428] on li "Grrrn Brown top-VP002 1.15 ha" at bounding box center [1011, 427] width 270 height 27
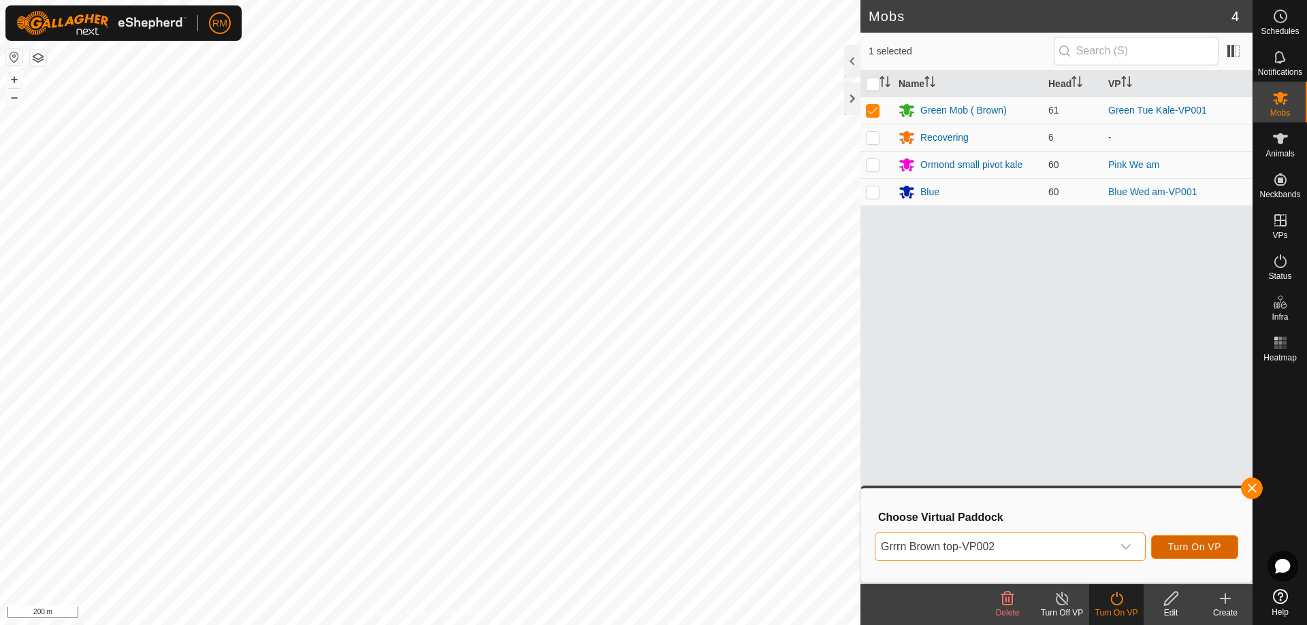
click at [1189, 543] on span "Turn On VP" at bounding box center [1194, 547] width 53 height 11
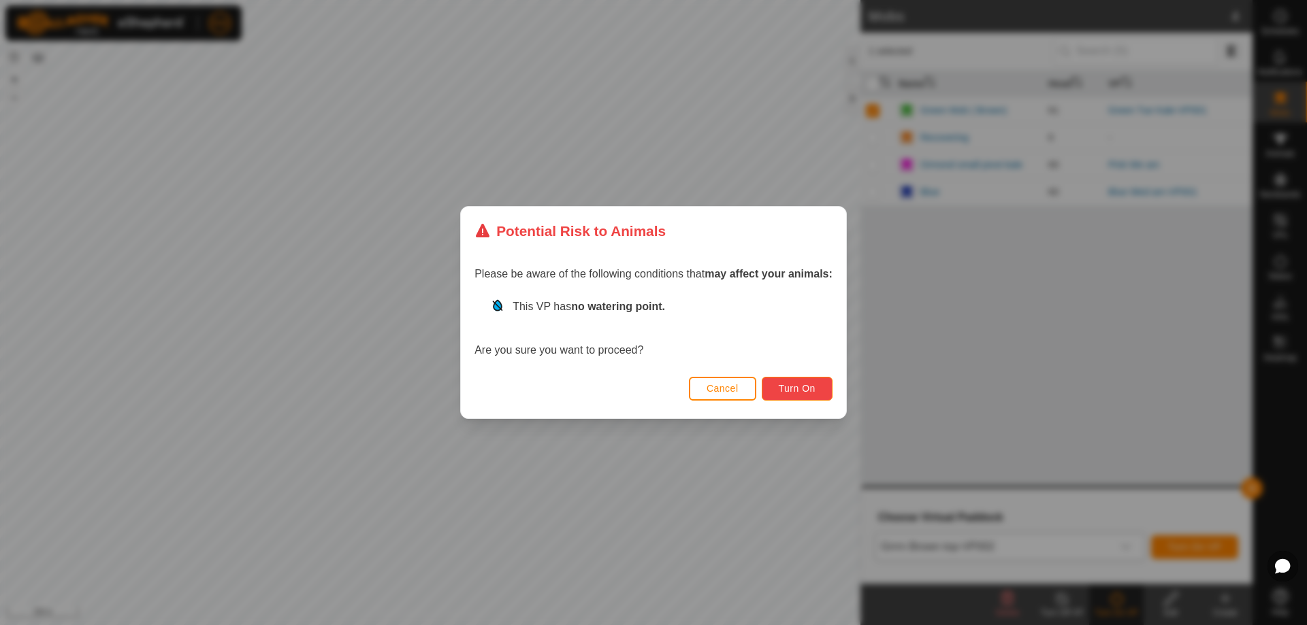
click at [807, 392] on span "Turn On" at bounding box center [797, 388] width 37 height 11
